Goal: Task Accomplishment & Management: Use online tool/utility

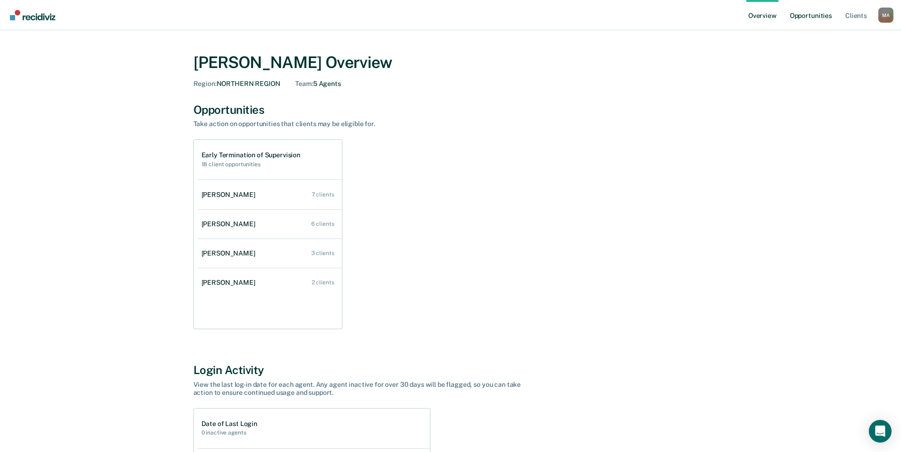
click at [809, 18] on link "Opportunities" at bounding box center [811, 15] width 46 height 30
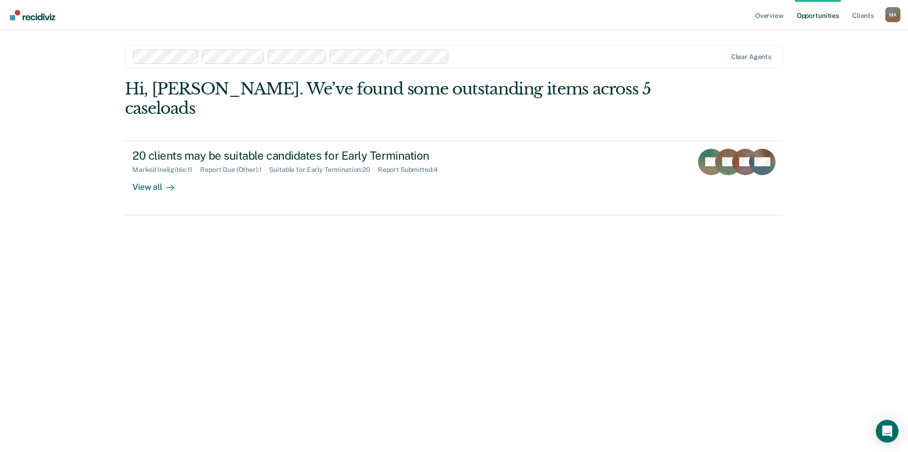
click at [487, 58] on div at bounding box center [589, 56] width 273 height 11
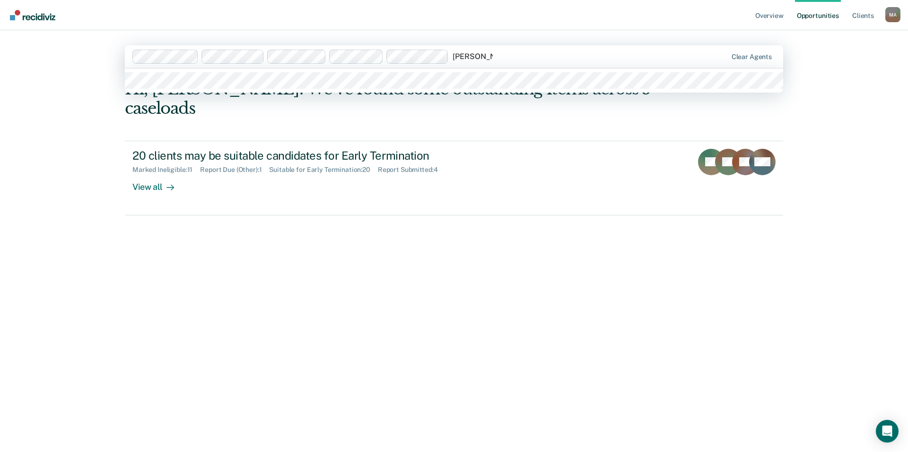
type input "[PERSON_NAME]"
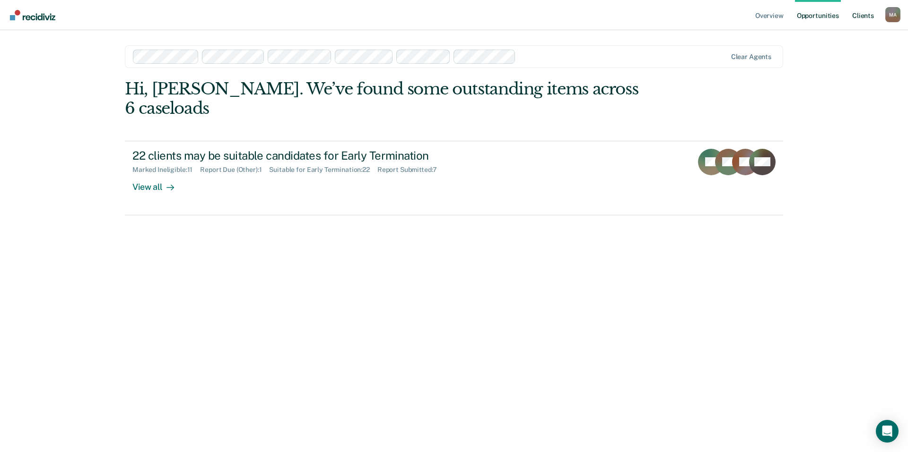
click at [861, 17] on link "Client s" at bounding box center [863, 15] width 26 height 30
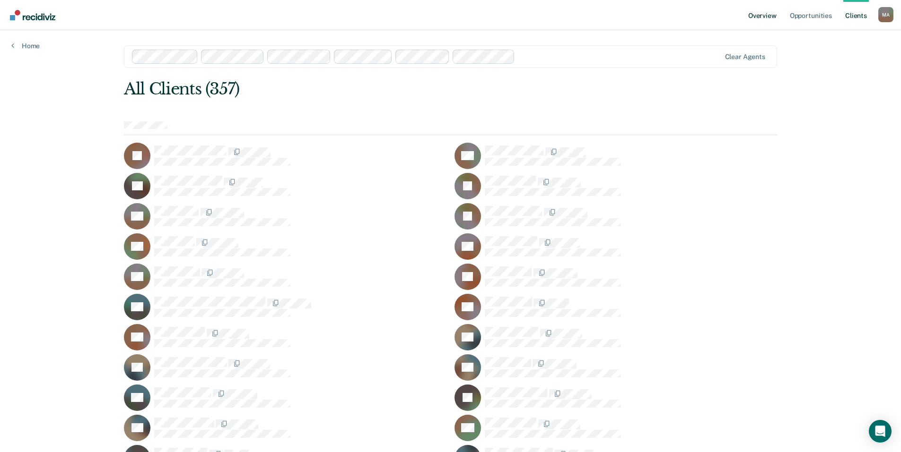
click at [762, 15] on link "Overview" at bounding box center [762, 15] width 32 height 30
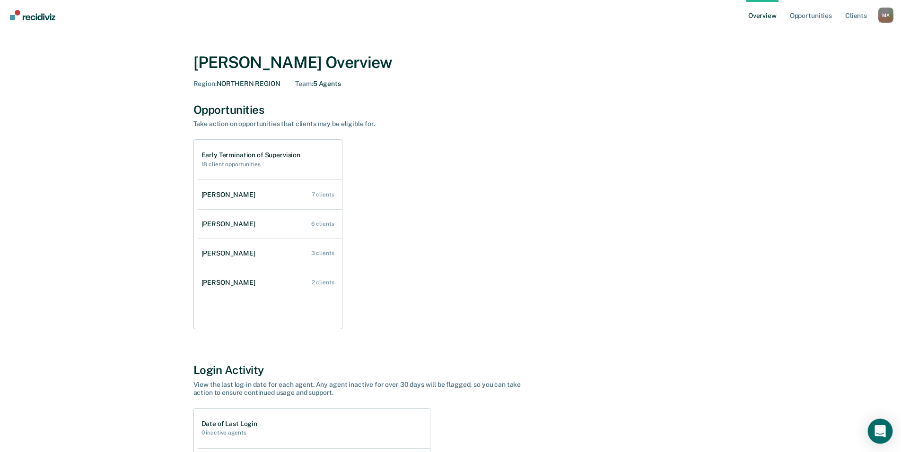
click at [881, 434] on icon "Open Intercom Messenger" at bounding box center [880, 432] width 12 height 12
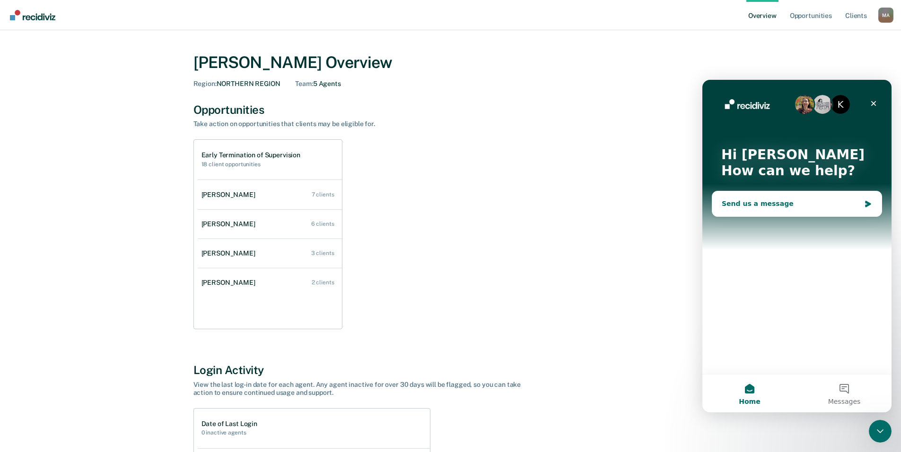
click at [868, 204] on icon "Intercom messenger" at bounding box center [868, 204] width 6 height 7
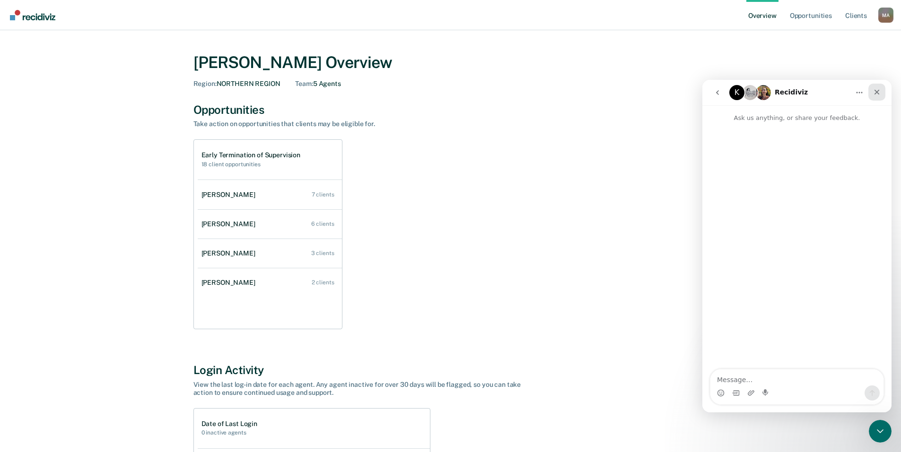
click at [876, 91] on icon "Close" at bounding box center [877, 92] width 8 height 8
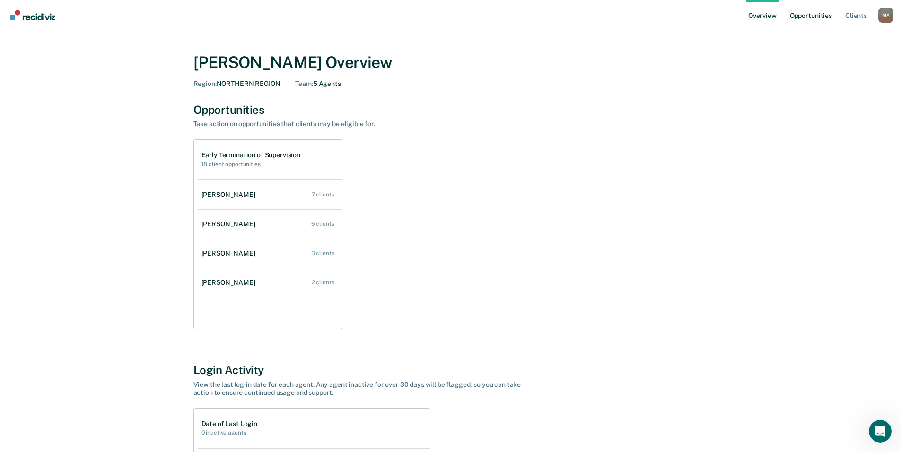
click at [808, 17] on link "Opportunities" at bounding box center [811, 15] width 46 height 30
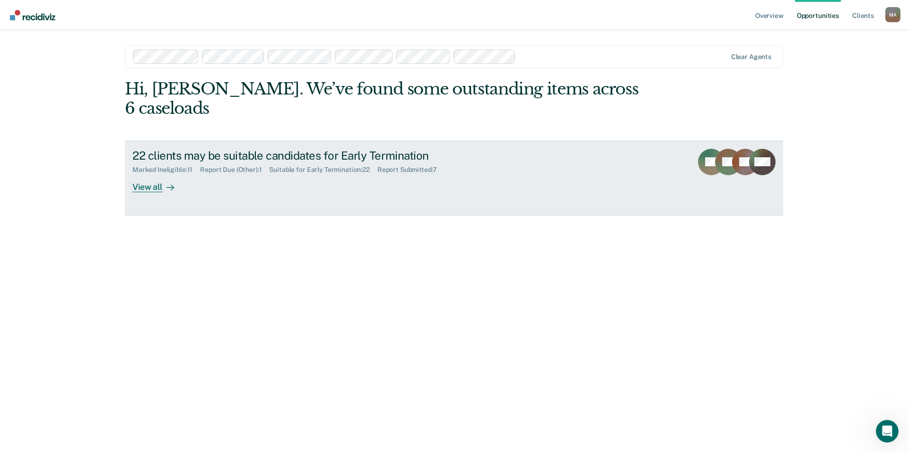
click at [159, 174] on div "View all" at bounding box center [158, 183] width 53 height 18
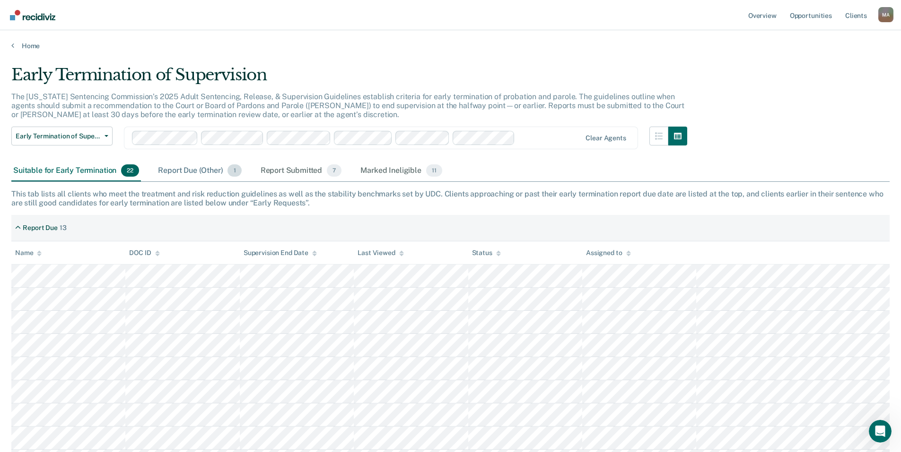
click at [196, 171] on div "Report Due (Other) 1" at bounding box center [199, 171] width 87 height 21
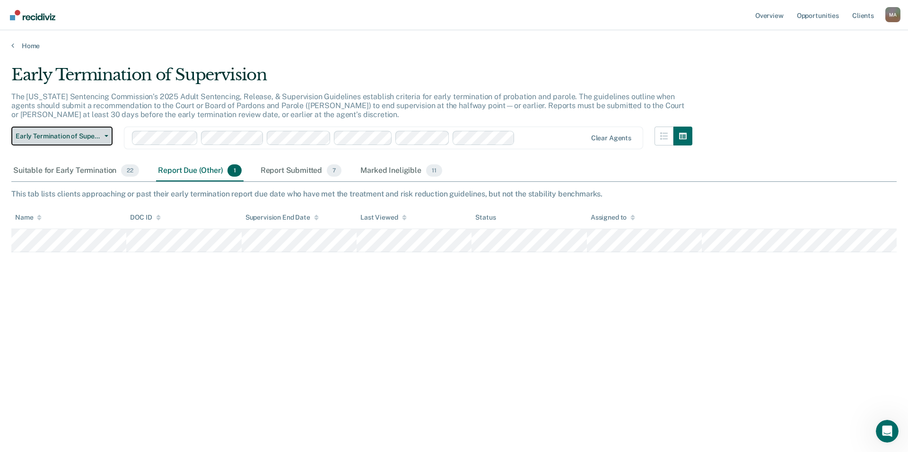
click at [54, 136] on span "Early Termination of Supervision" at bounding box center [58, 136] width 85 height 8
click at [82, 136] on span "Early Termination of Supervision" at bounding box center [58, 136] width 85 height 8
click at [61, 169] on div "Suitable for Early Termination 22" at bounding box center [76, 171] width 130 height 21
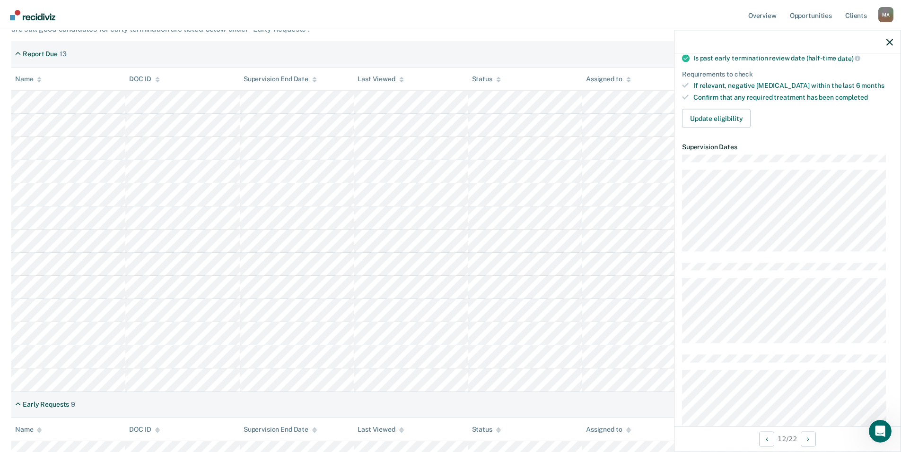
scroll to position [189, 0]
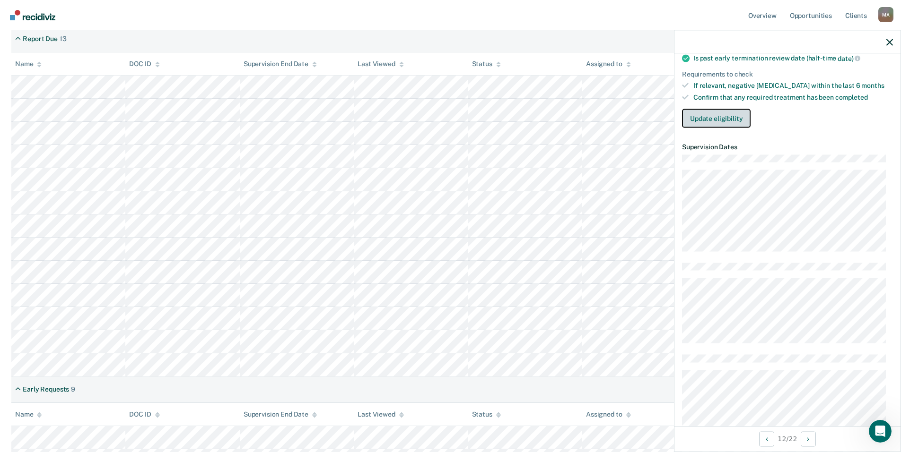
click at [722, 117] on button "Update eligibility" at bounding box center [716, 118] width 69 height 19
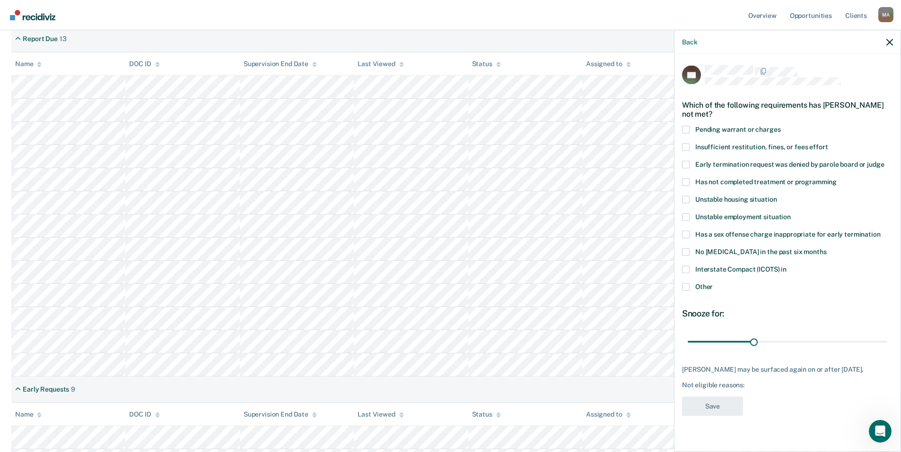
click at [689, 199] on label "Unstable housing situation" at bounding box center [787, 201] width 211 height 10
click at [776, 196] on input "Unstable housing situation" at bounding box center [776, 196] width 0 height 0
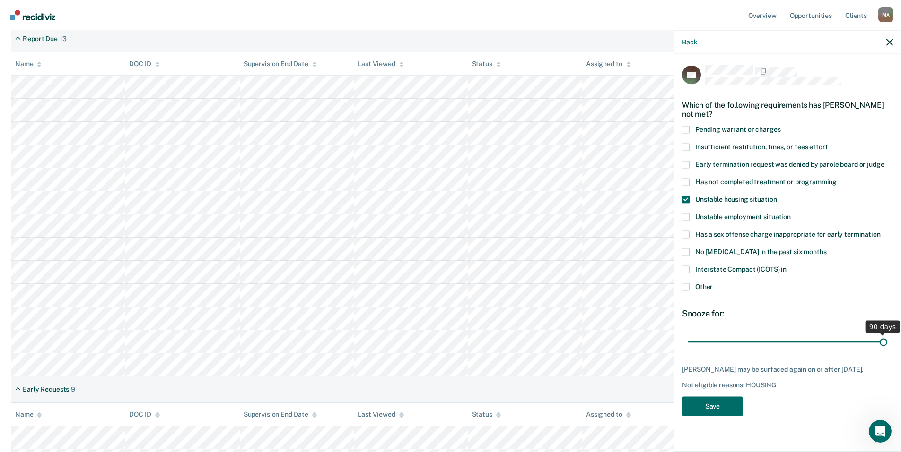
drag, startPoint x: 755, startPoint y: 339, endPoint x: 887, endPoint y: 340, distance: 132.9
type input "90"
click at [887, 340] on input "range" at bounding box center [787, 342] width 200 height 17
click at [714, 403] on button "Save" at bounding box center [712, 406] width 61 height 19
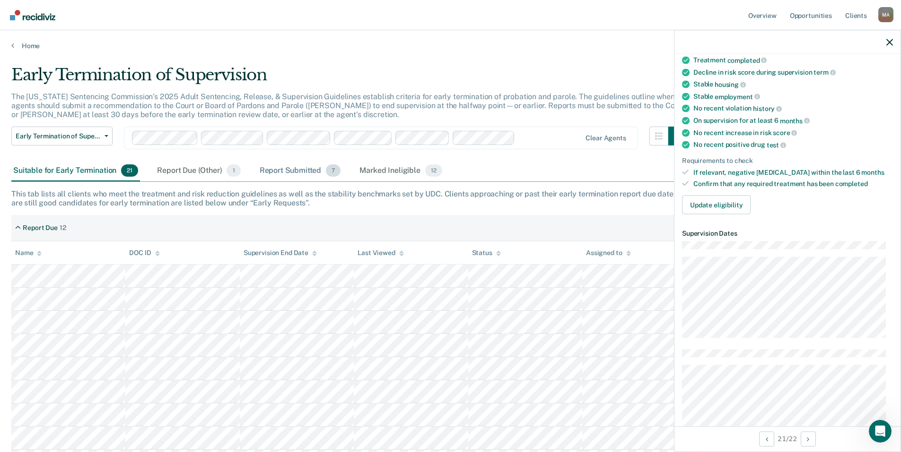
click at [286, 167] on div "Report Submitted 7" at bounding box center [300, 171] width 85 height 21
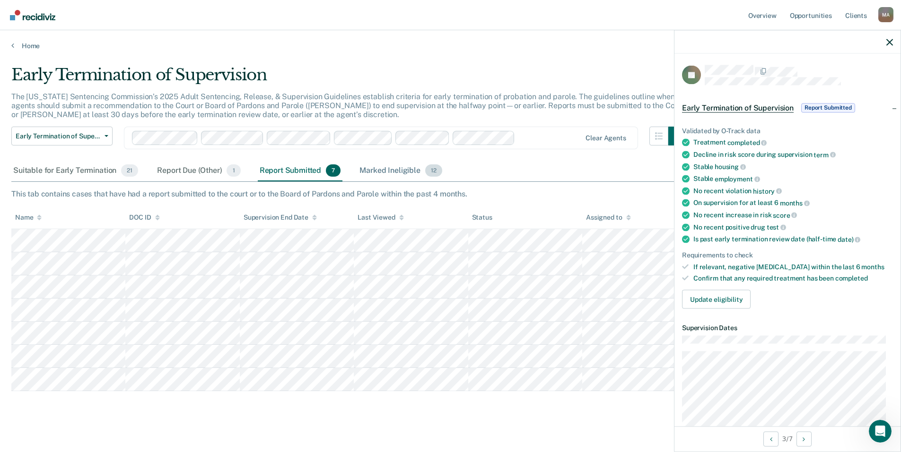
click at [391, 171] on div "Marked Ineligible 12" at bounding box center [400, 171] width 86 height 21
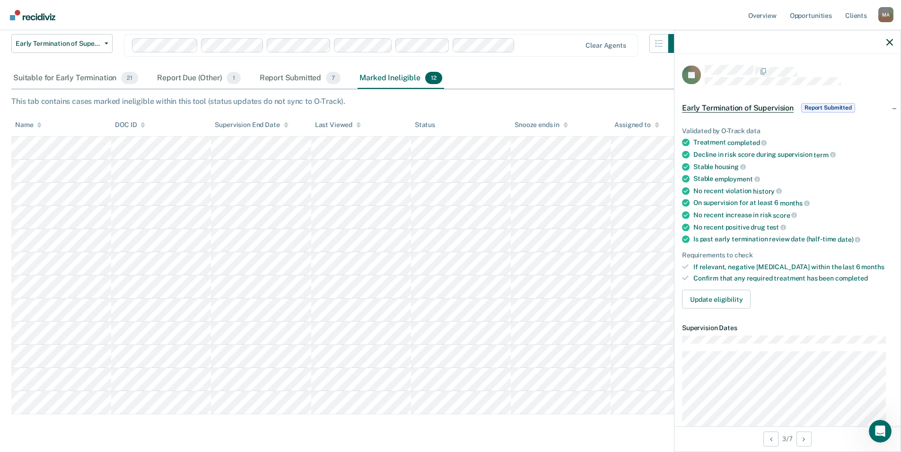
scroll to position [123, 0]
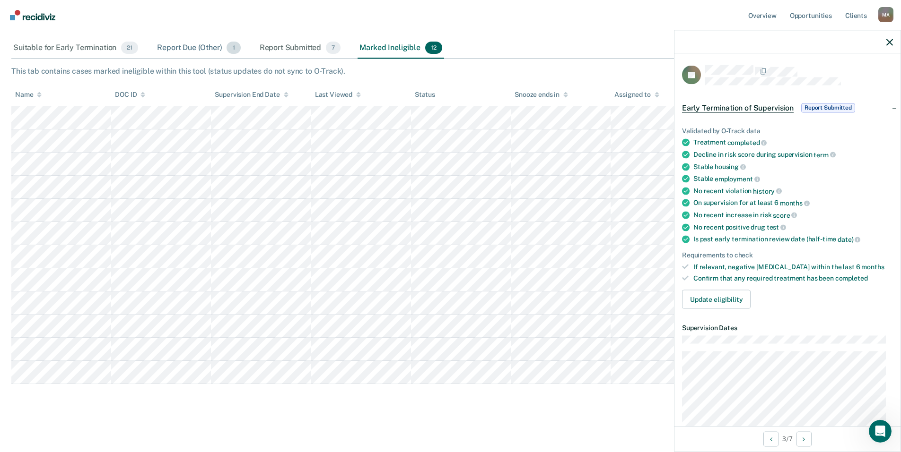
click at [183, 44] on div "Report Due (Other) 1" at bounding box center [198, 48] width 87 height 21
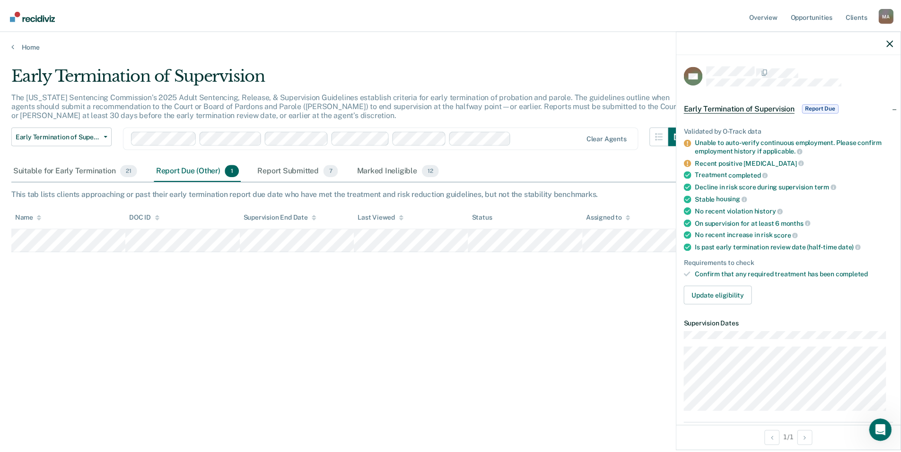
scroll to position [47, 0]
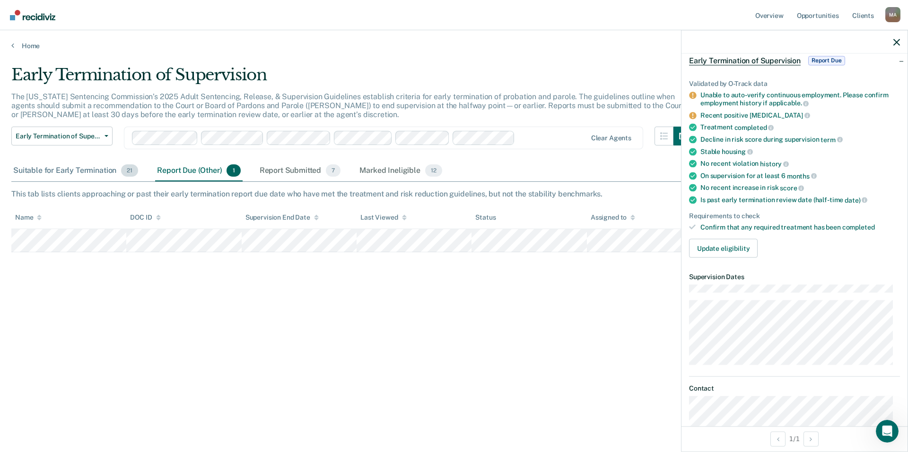
click at [60, 168] on div "Suitable for Early Termination 21" at bounding box center [75, 171] width 129 height 21
